Goal: Information Seeking & Learning: Learn about a topic

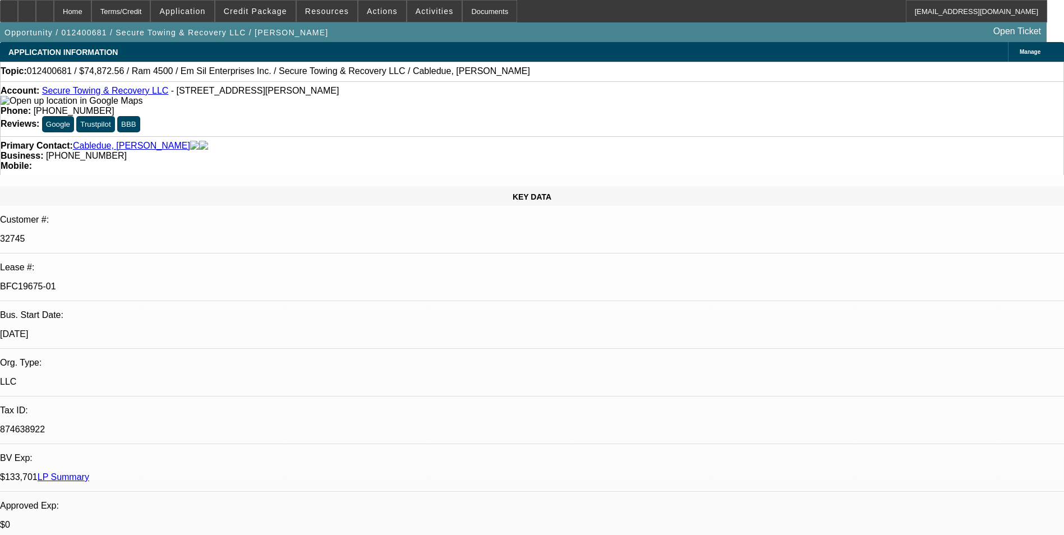
select select "0"
select select "2"
select select "0"
select select "2"
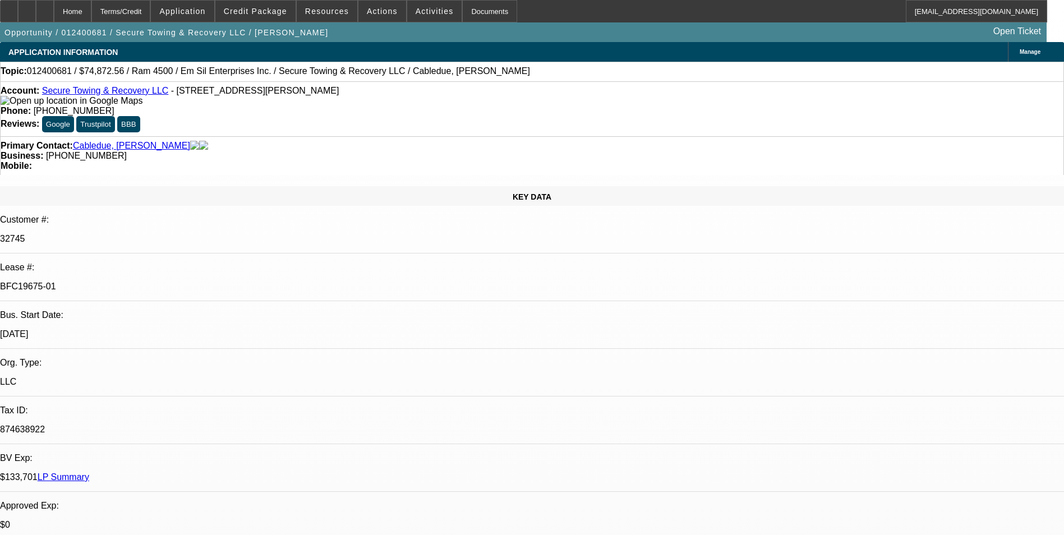
select select "0"
select select "2"
select select "0"
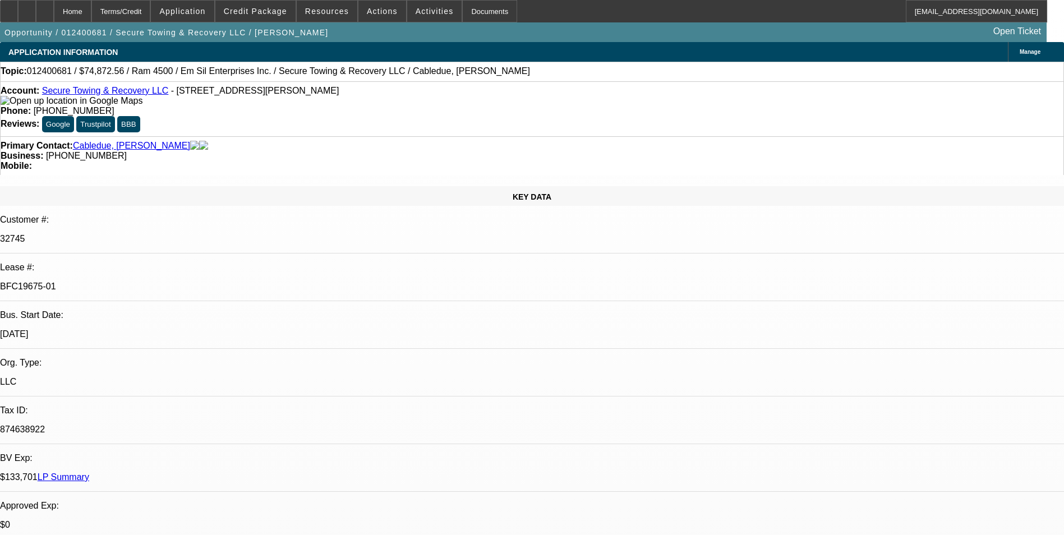
select select "2"
select select "0"
select select "1"
select select "2"
select select "6"
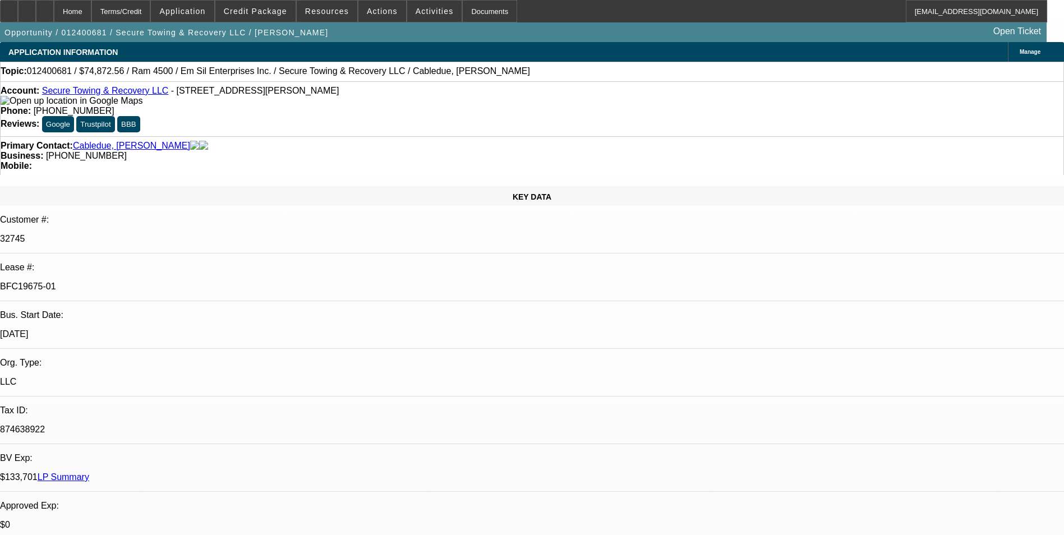
select select "1"
select select "2"
select select "6"
select select "1"
select select "2"
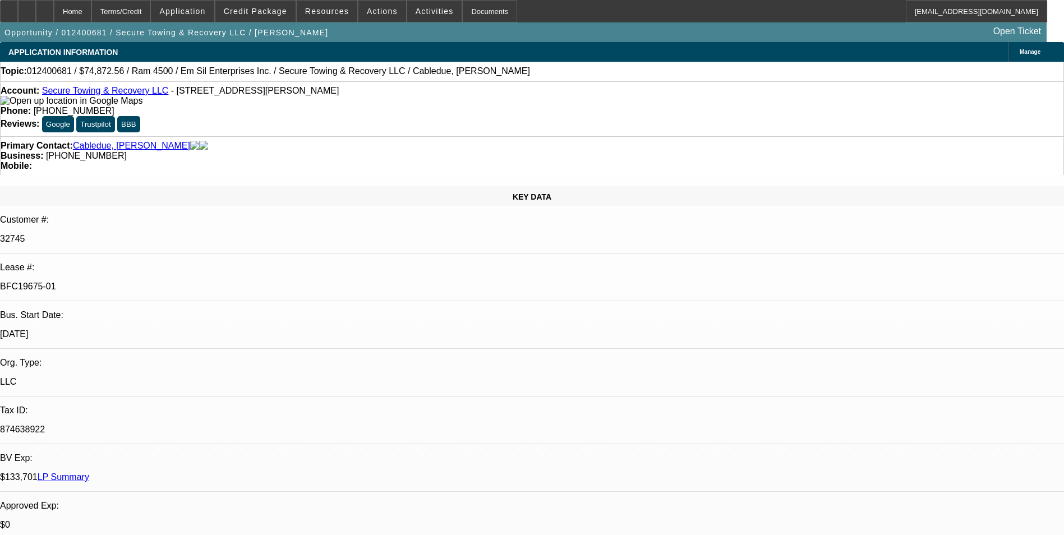
select select "6"
select select "1"
select select "2"
select select "6"
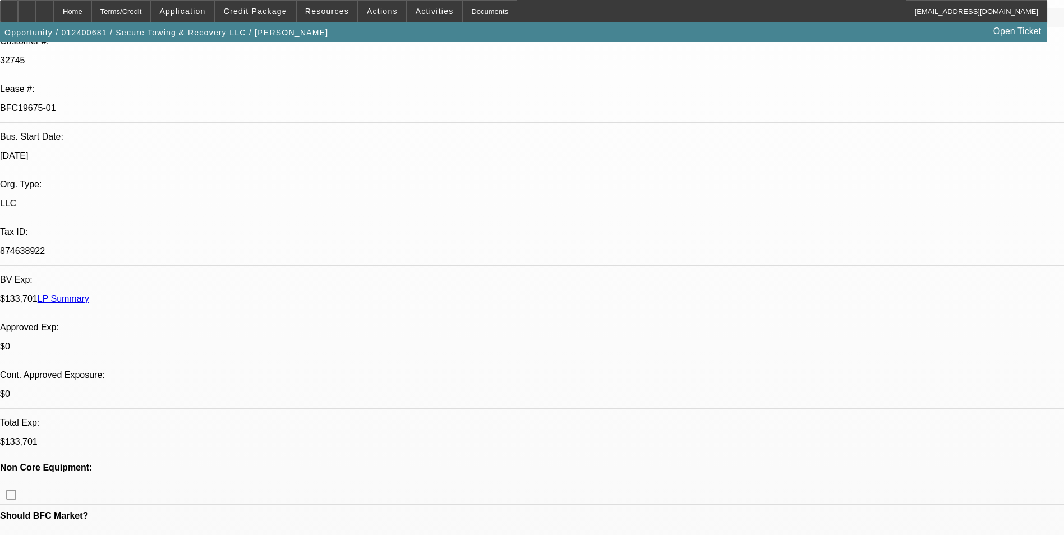
scroll to position [280, 0]
